Goal: Information Seeking & Learning: Learn about a topic

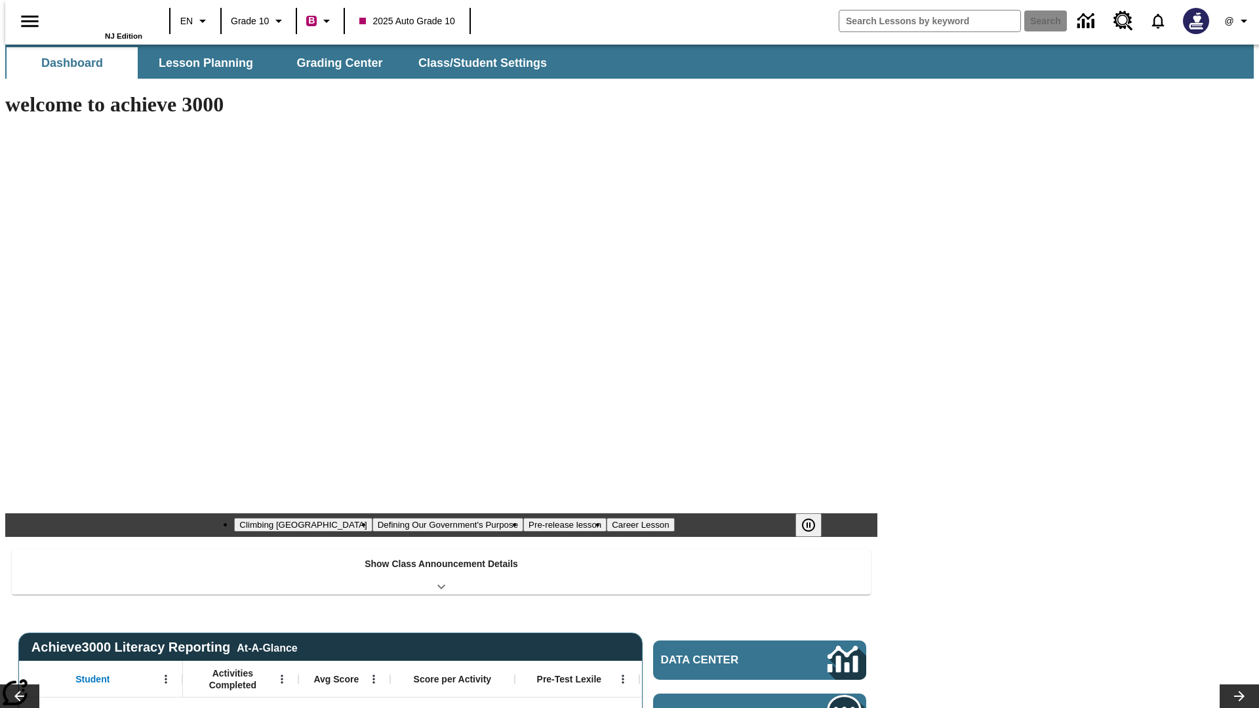
type input "-1"
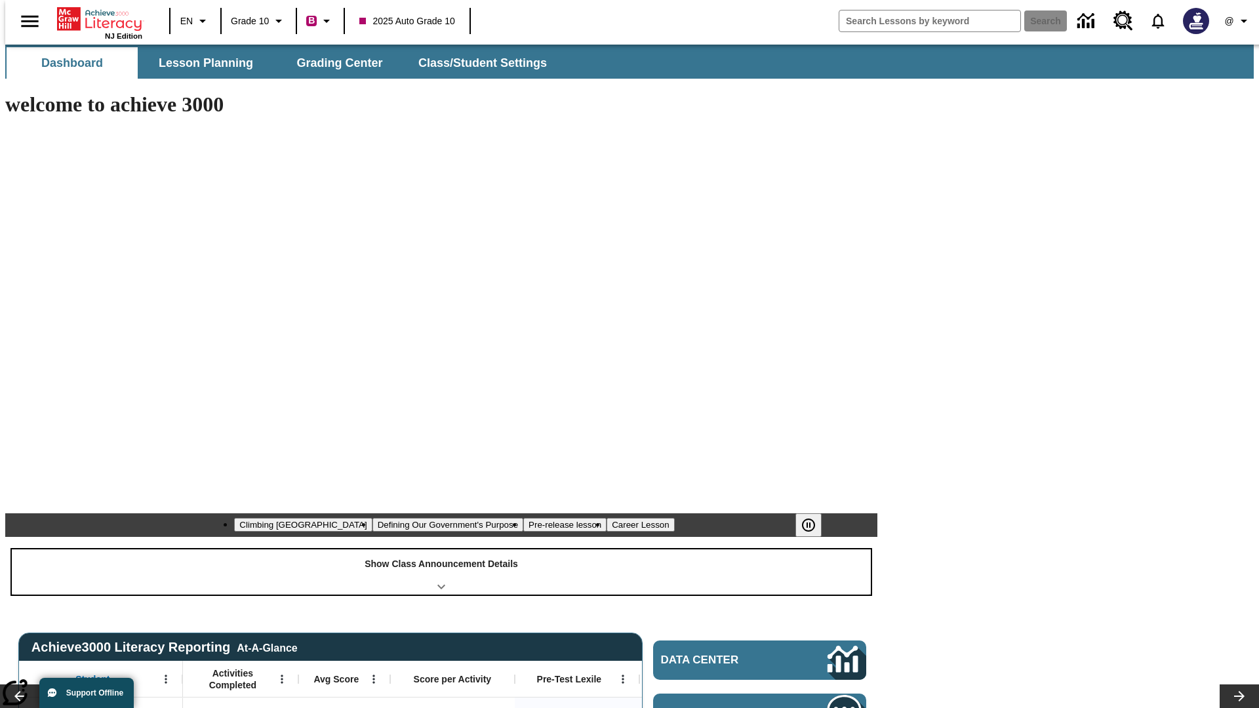
click at [441, 550] on div "Show Class Announcement Details" at bounding box center [441, 572] width 859 height 45
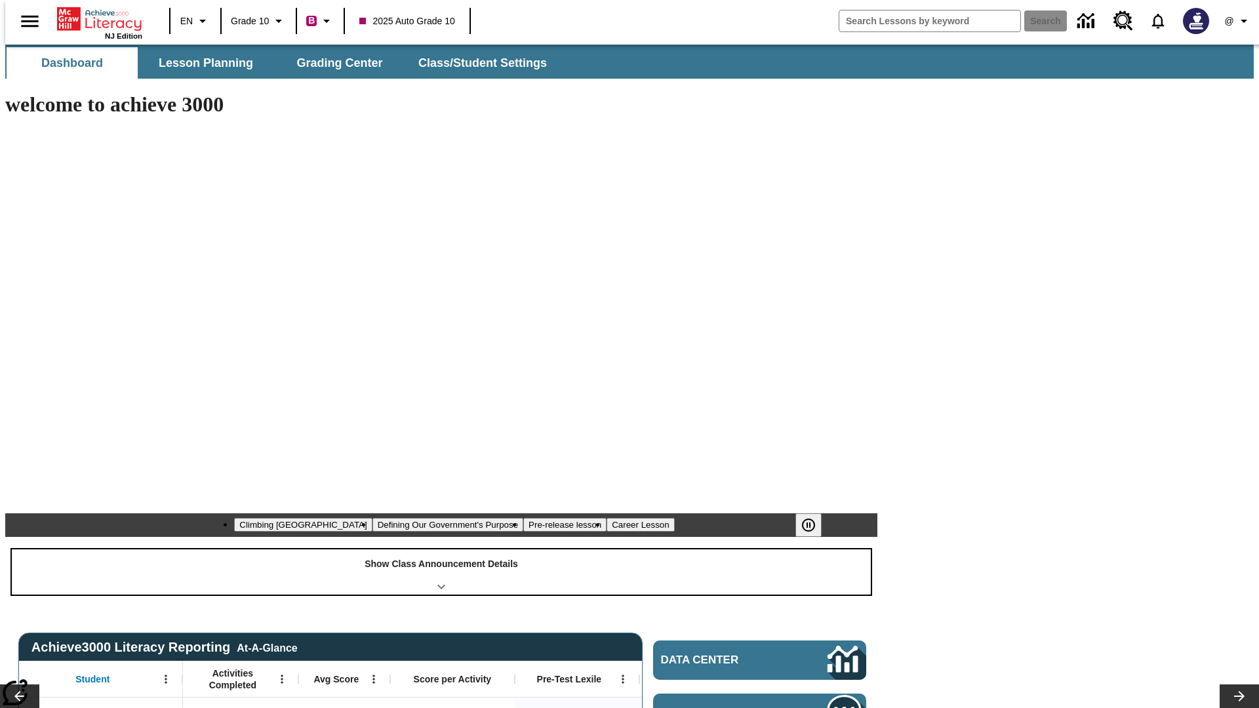
click at [441, 550] on div "Show Class Announcement Details" at bounding box center [441, 572] width 859 height 45
